Goal: Find specific page/section

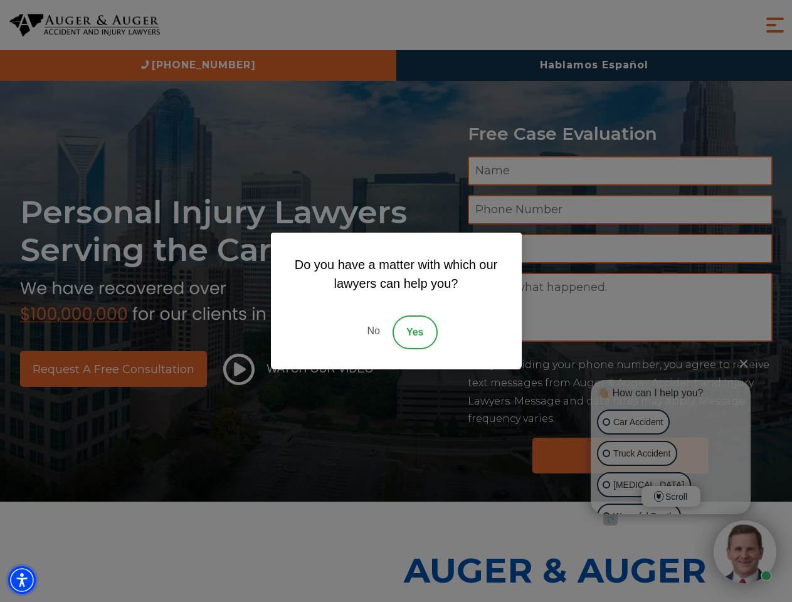
click at [22, 580] on img "Accessibility Menu" at bounding box center [22, 581] width 28 height 28
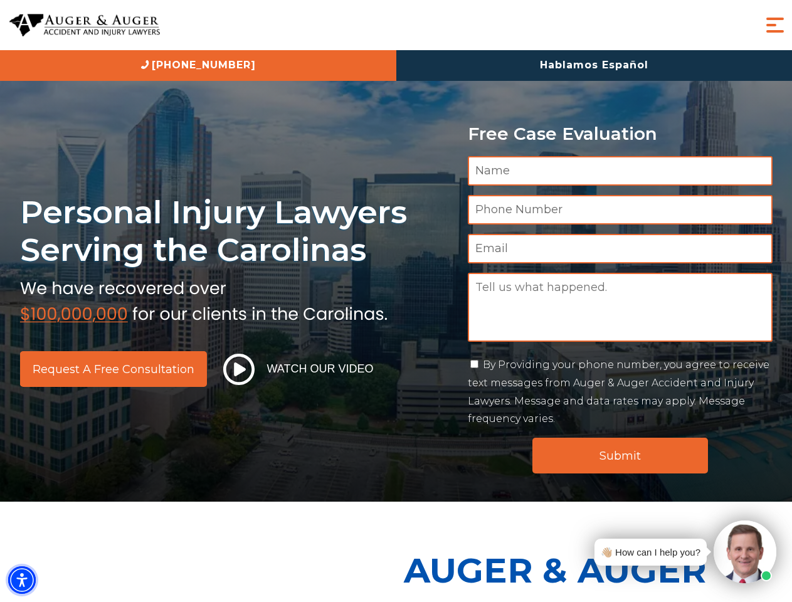
click at [22, 580] on img "Accessibility Menu" at bounding box center [22, 581] width 28 height 28
